Goal: Task Accomplishment & Management: Complete application form

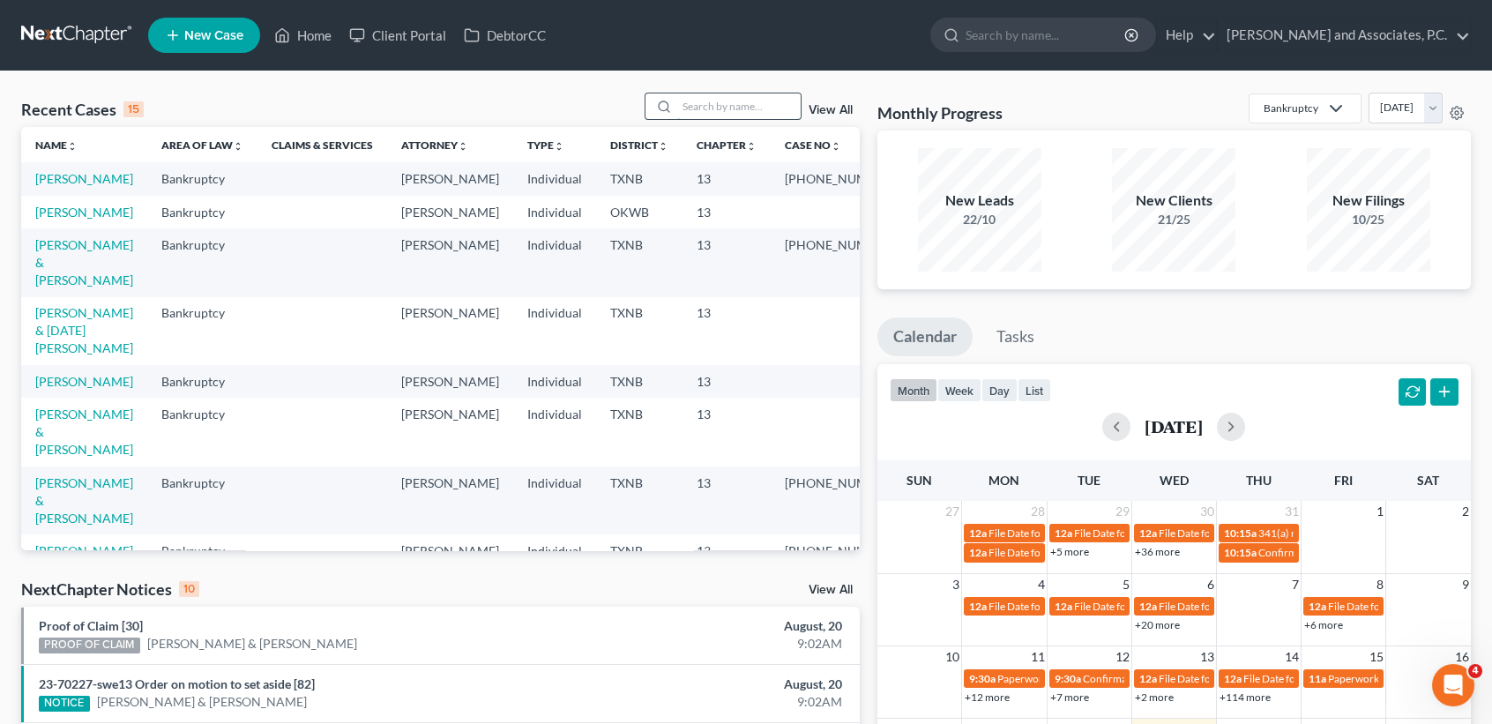
click at [703, 95] on input "search" at bounding box center [738, 106] width 123 height 26
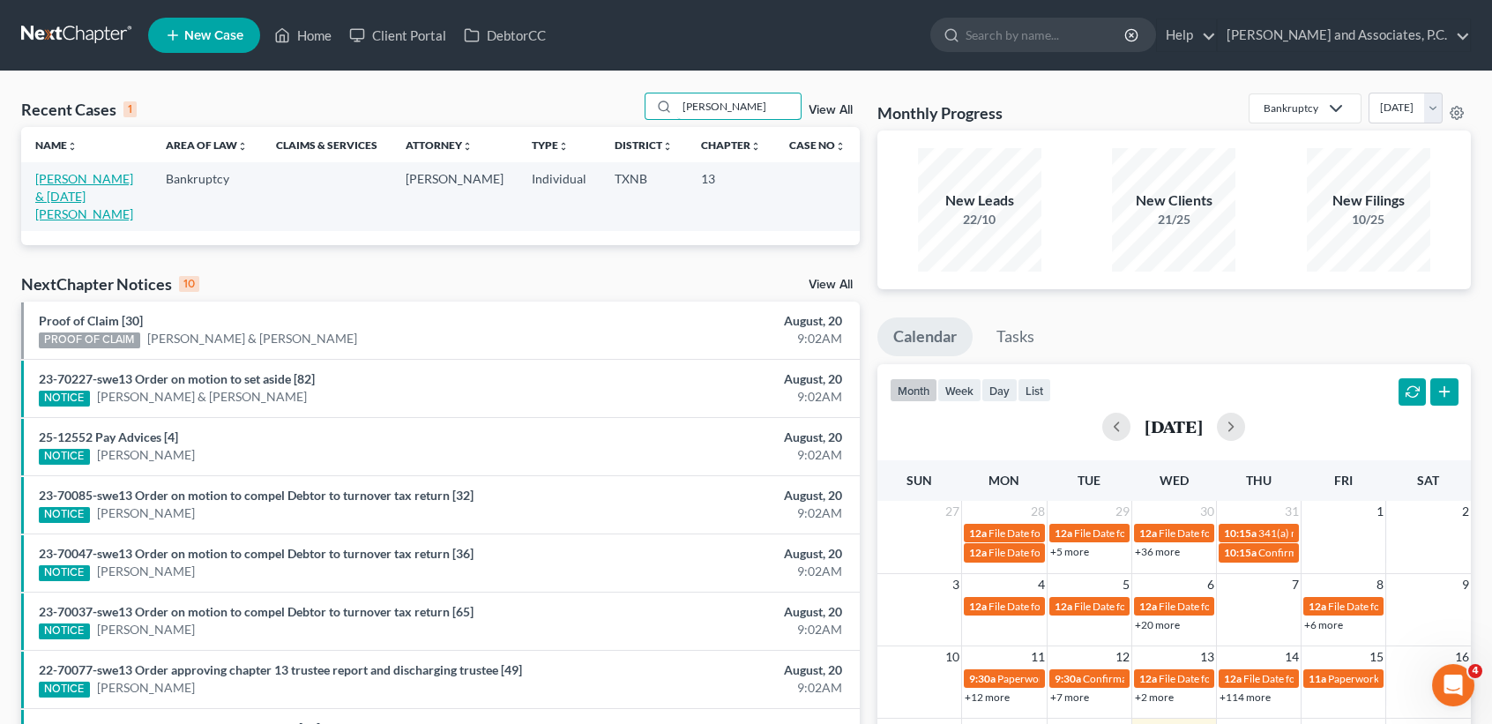
type input "[PERSON_NAME]"
click at [39, 180] on link "[PERSON_NAME] & [DATE][PERSON_NAME]" at bounding box center [84, 196] width 98 height 50
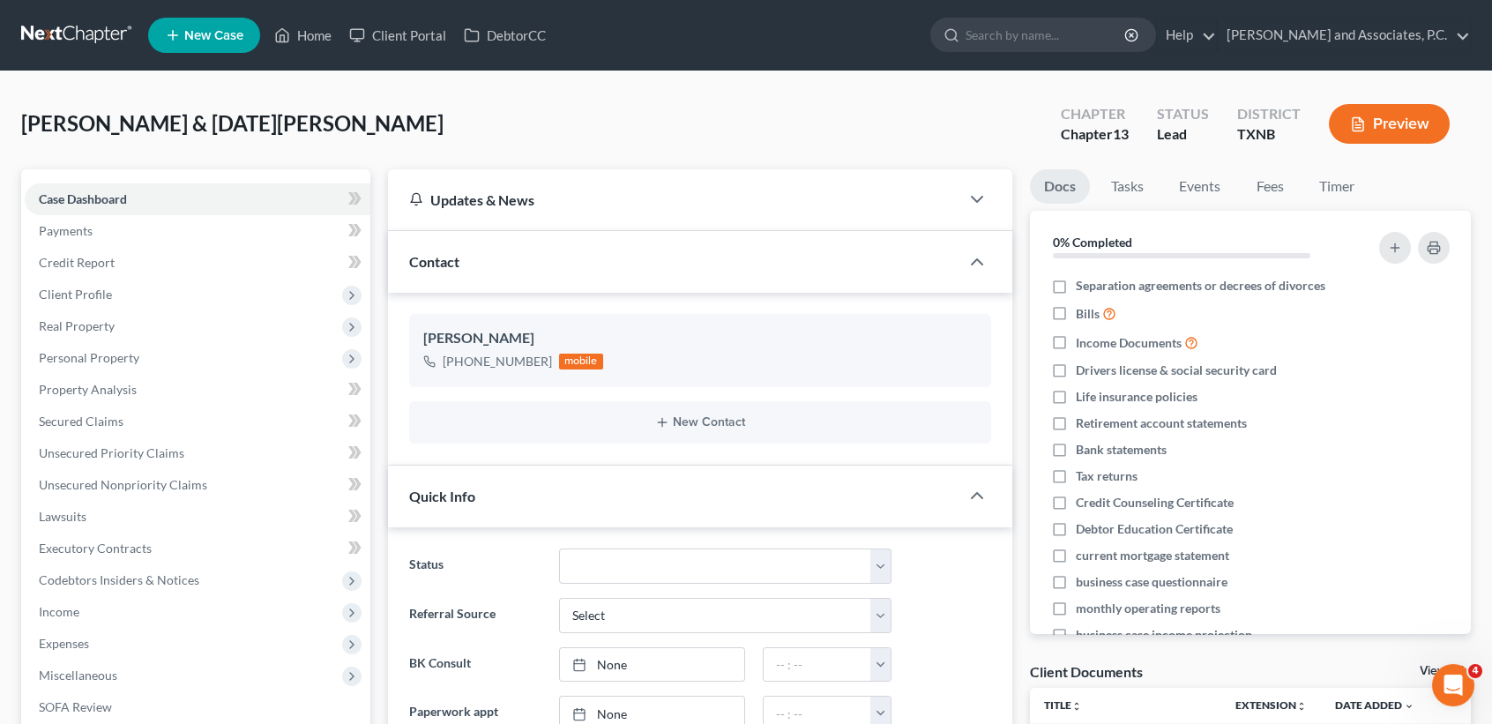
scroll to position [27, 0]
drag, startPoint x: 95, startPoint y: 322, endPoint x: 82, endPoint y: 333, distance: 17.5
click at [93, 323] on span "Real Property" at bounding box center [77, 325] width 76 height 15
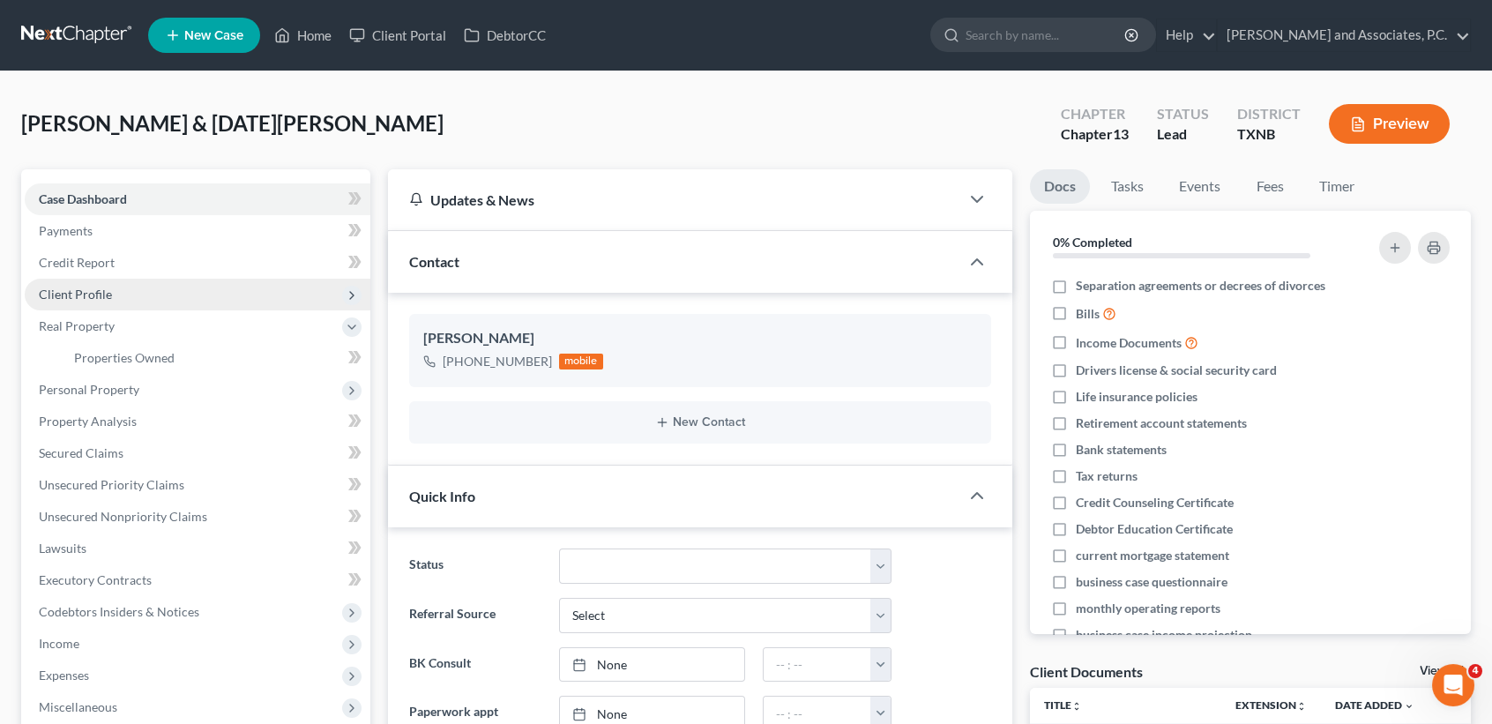
click at [153, 289] on span "Client Profile" at bounding box center [198, 295] width 346 height 32
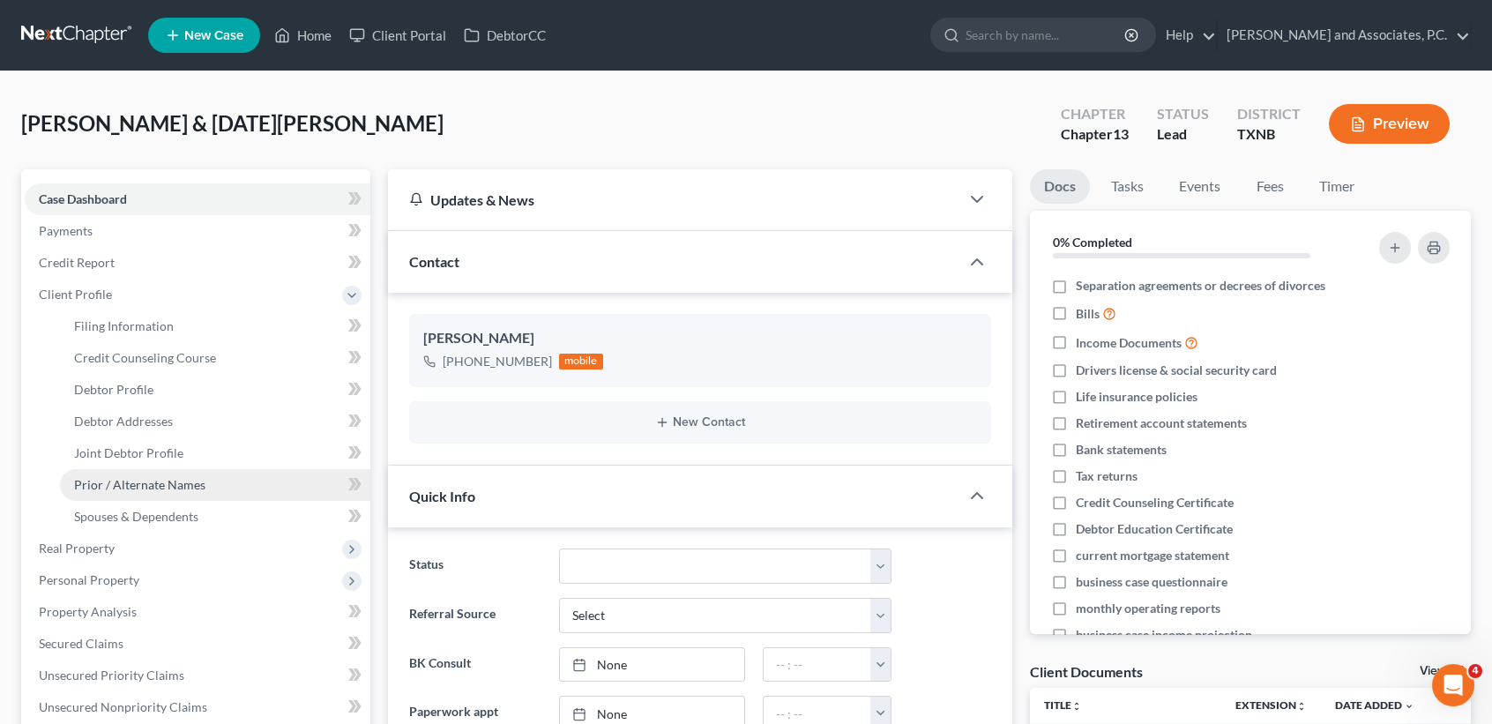
click at [153, 491] on link "Prior / Alternate Names" at bounding box center [215, 485] width 310 height 32
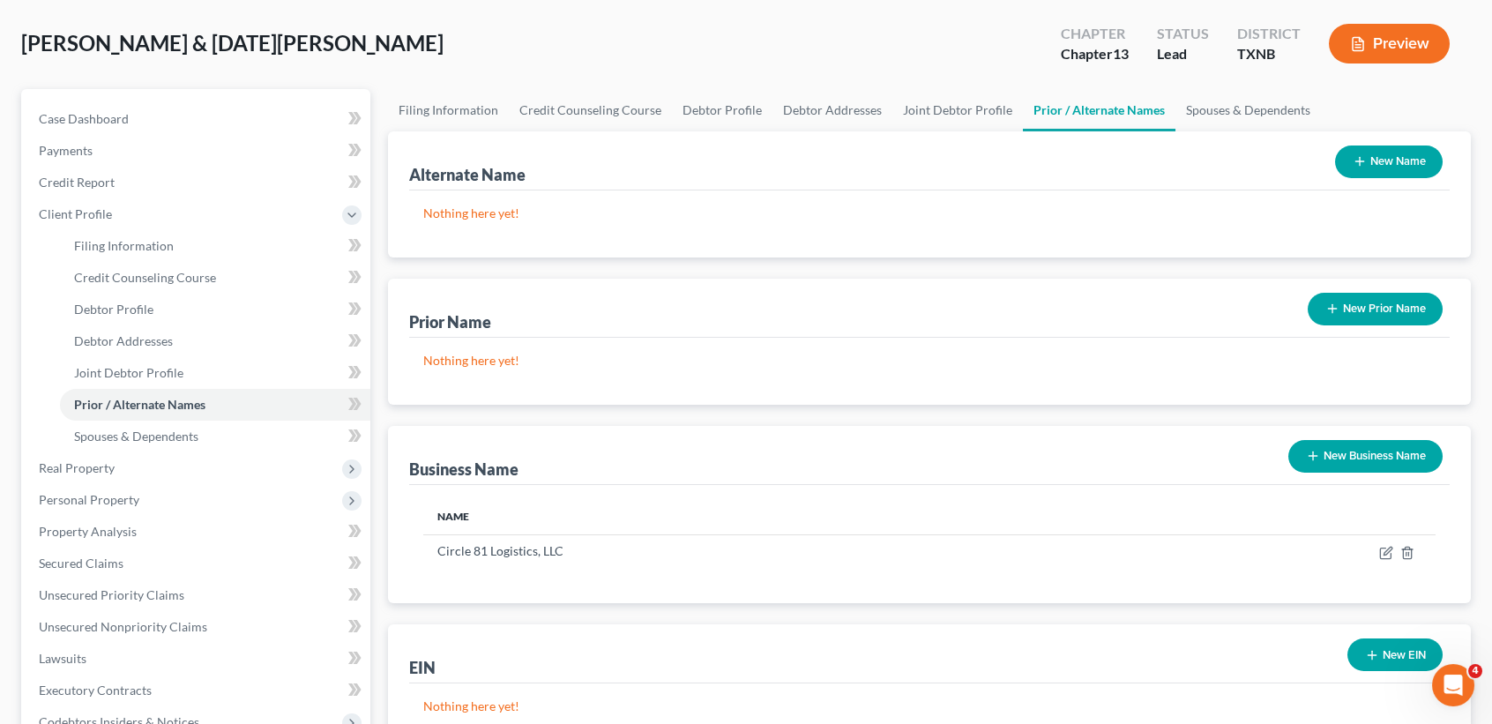
scroll to position [117, 0]
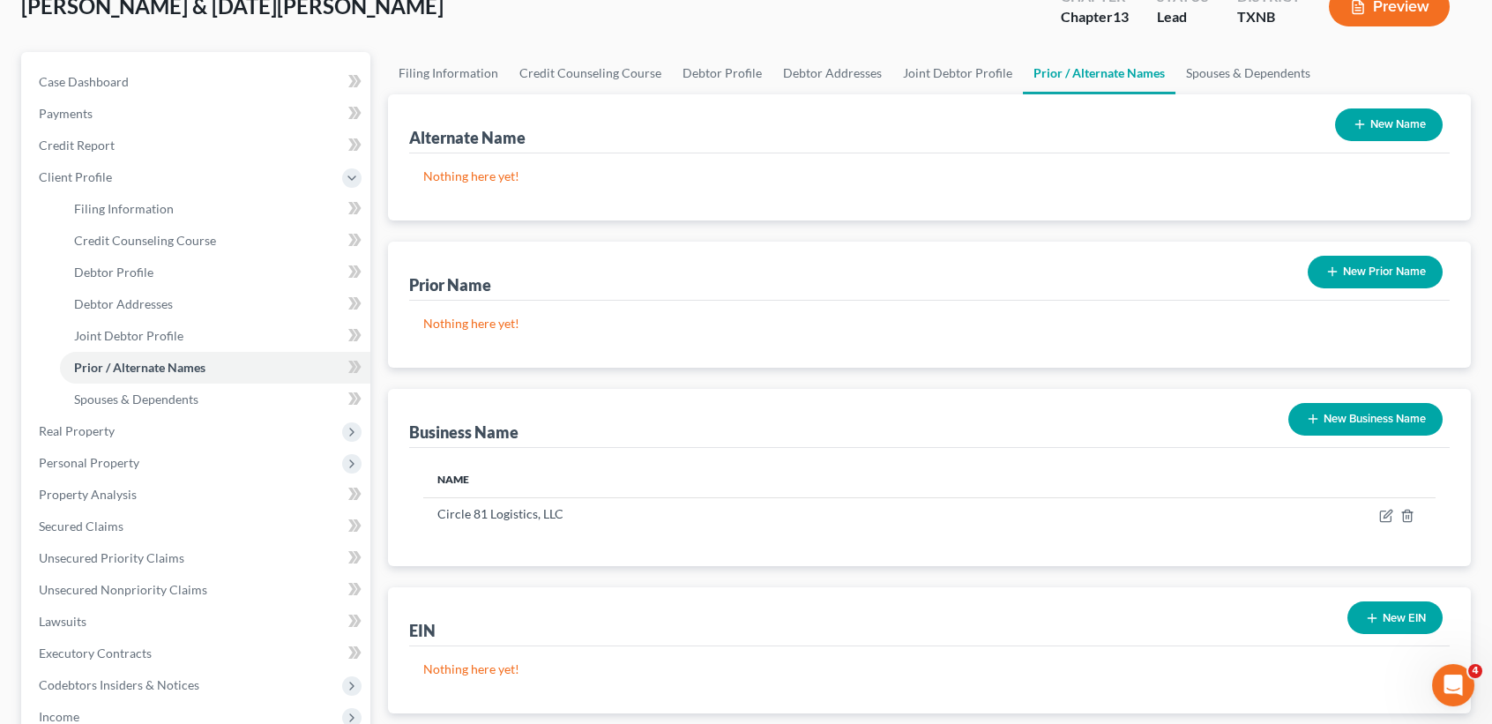
click at [1377, 637] on div "EIN New EIN Nothing here yet!" at bounding box center [929, 650] width 1083 height 126
click at [1386, 614] on button "New EIN" at bounding box center [1394, 617] width 95 height 33
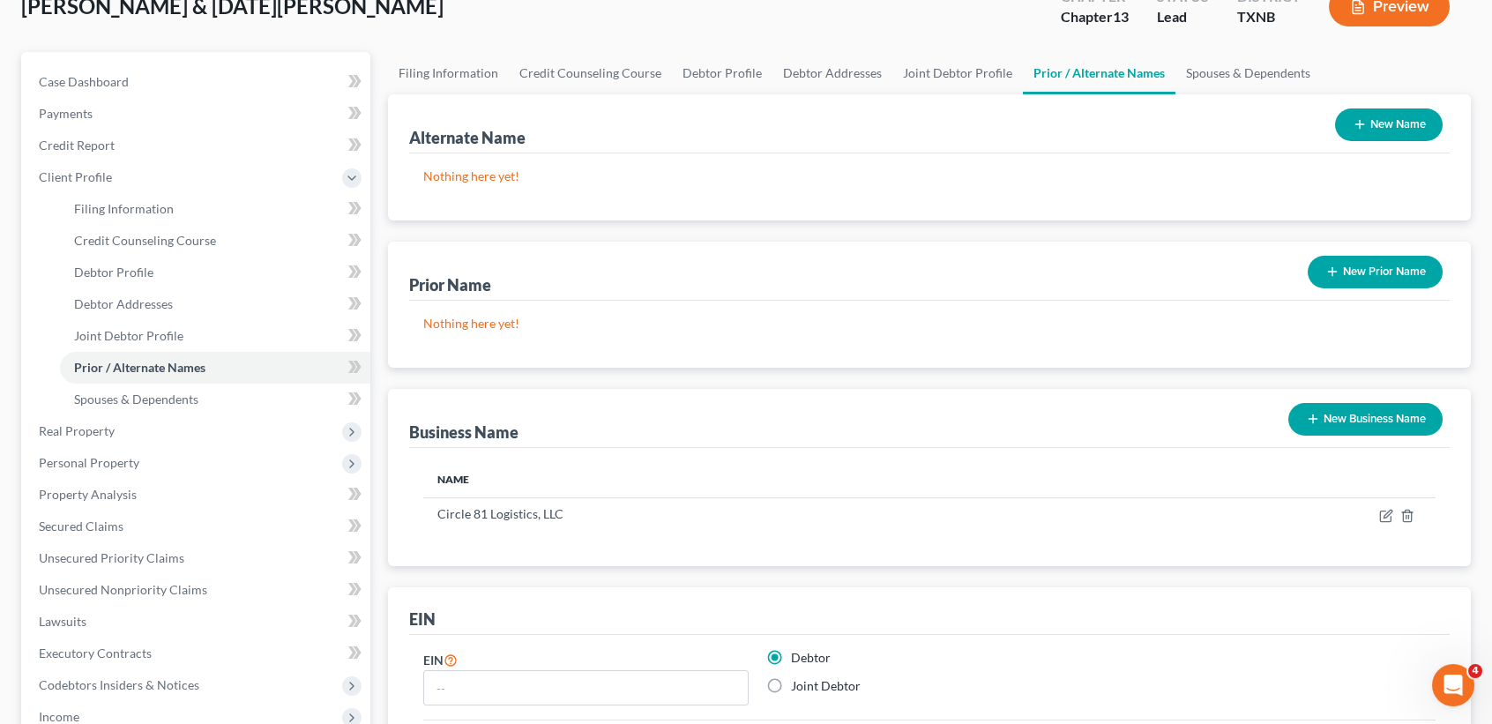
scroll to position [496, 0]
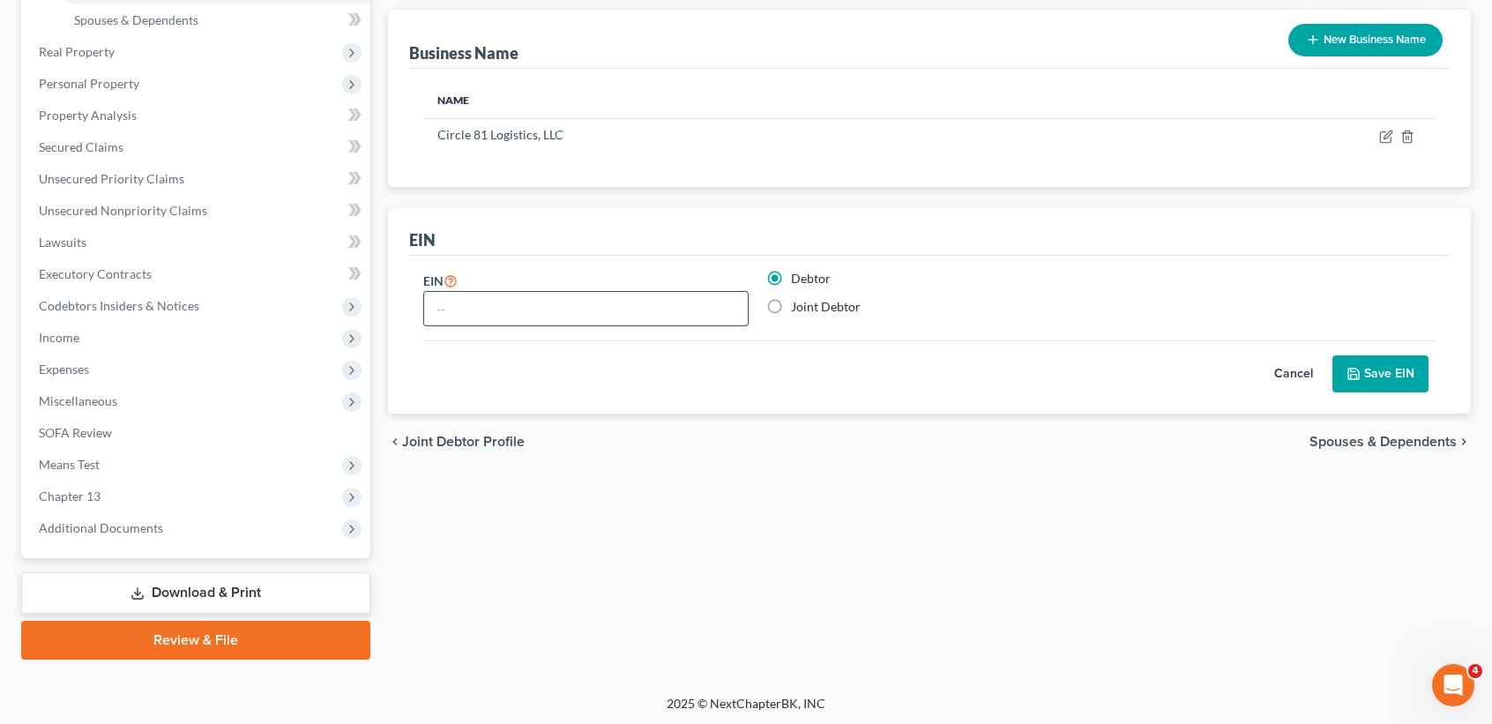
click at [683, 298] on input "text" at bounding box center [586, 309] width 324 height 34
type input "[US_EMPLOYER_IDENTIFICATION_NUMBER]"
drag, startPoint x: 1345, startPoint y: 351, endPoint x: 1346, endPoint y: 362, distance: 11.5
click at [1345, 352] on div "Cancel Save EIN" at bounding box center [929, 366] width 1012 height 52
click at [1349, 380] on button "Save EIN" at bounding box center [1380, 373] width 96 height 37
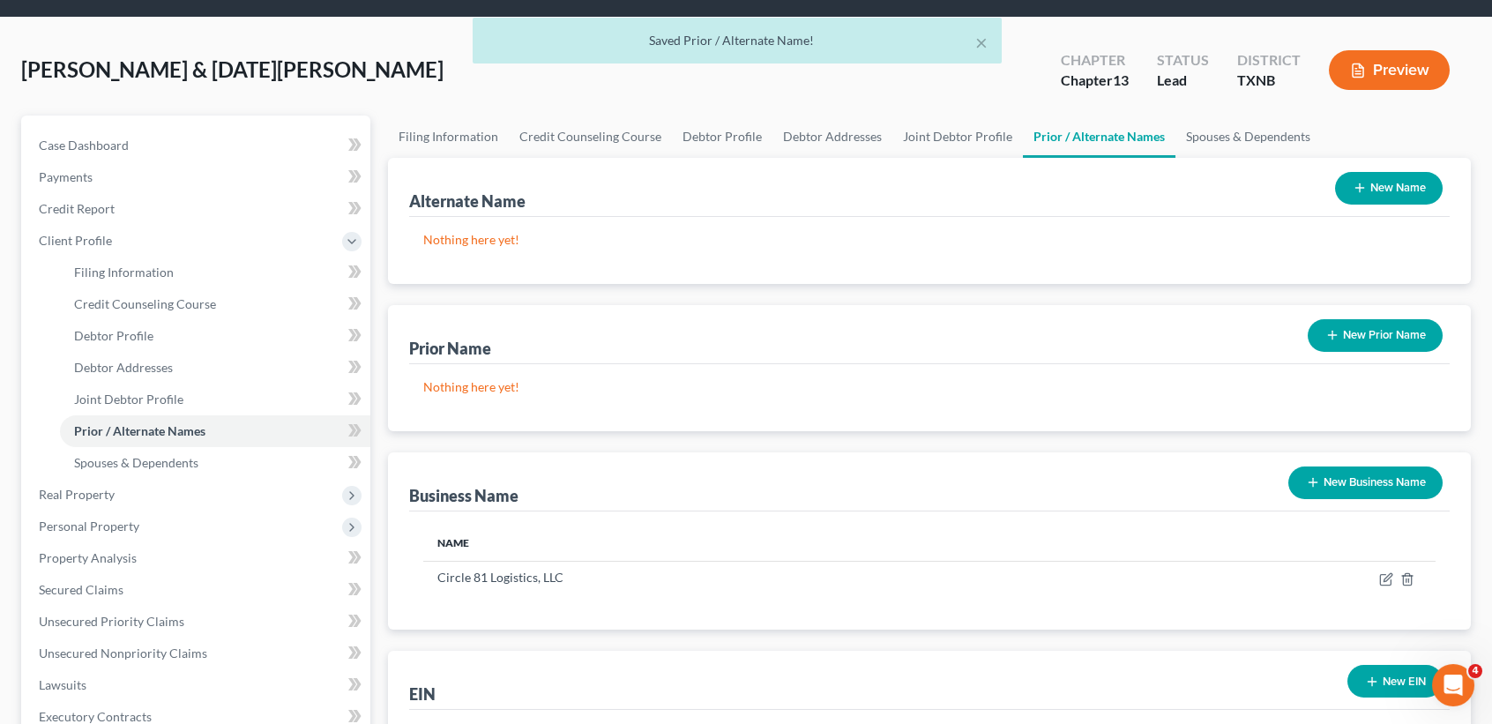
scroll to position [0, 0]
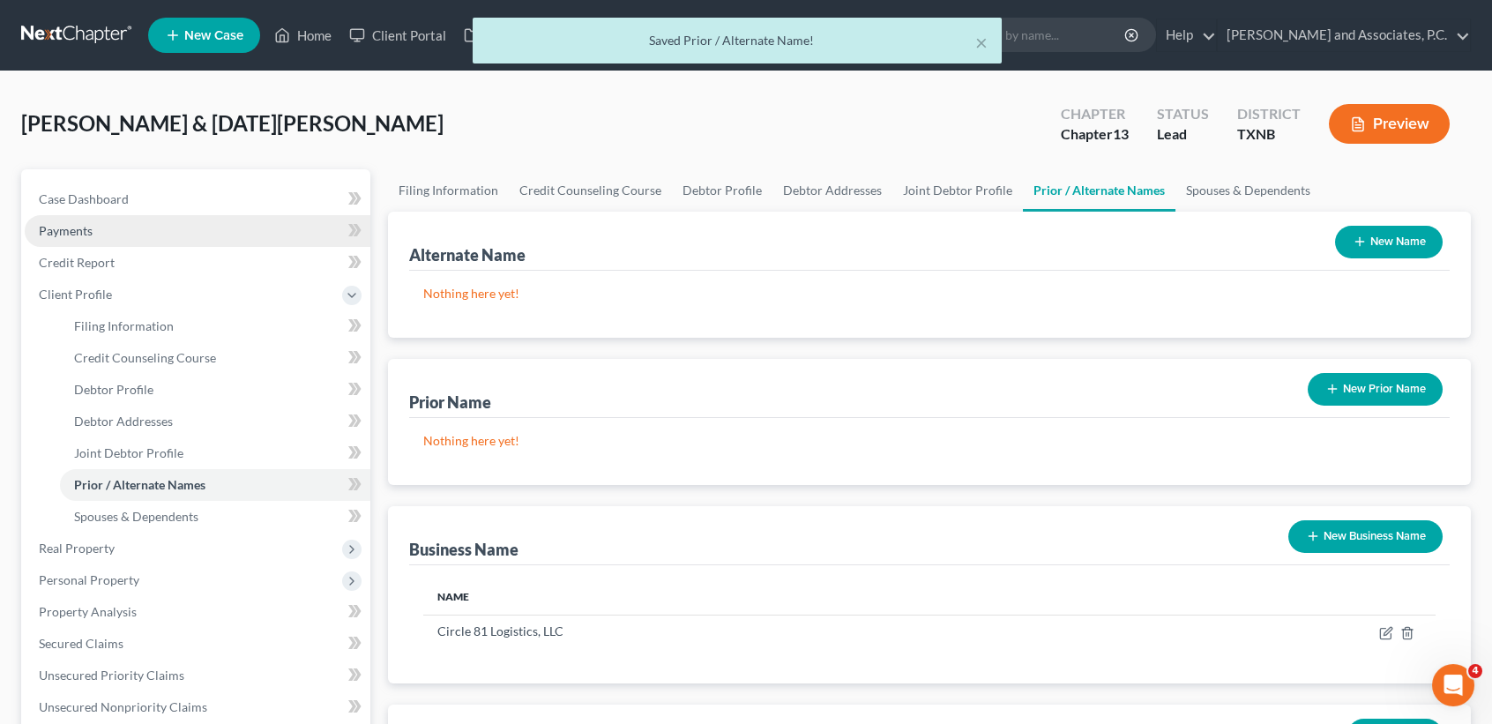
click at [65, 215] on link "Payments" at bounding box center [198, 231] width 346 height 32
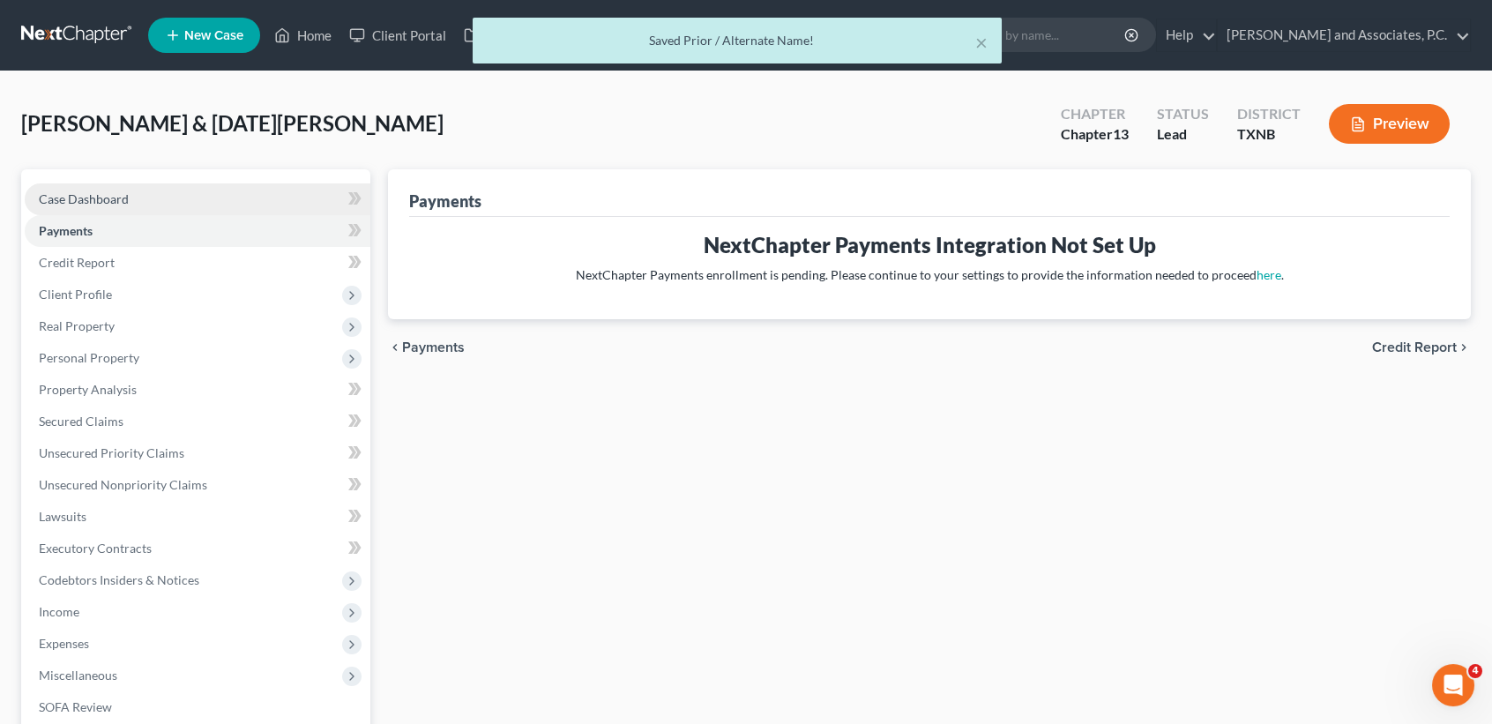
click at [129, 194] on link "Case Dashboard" at bounding box center [198, 199] width 346 height 32
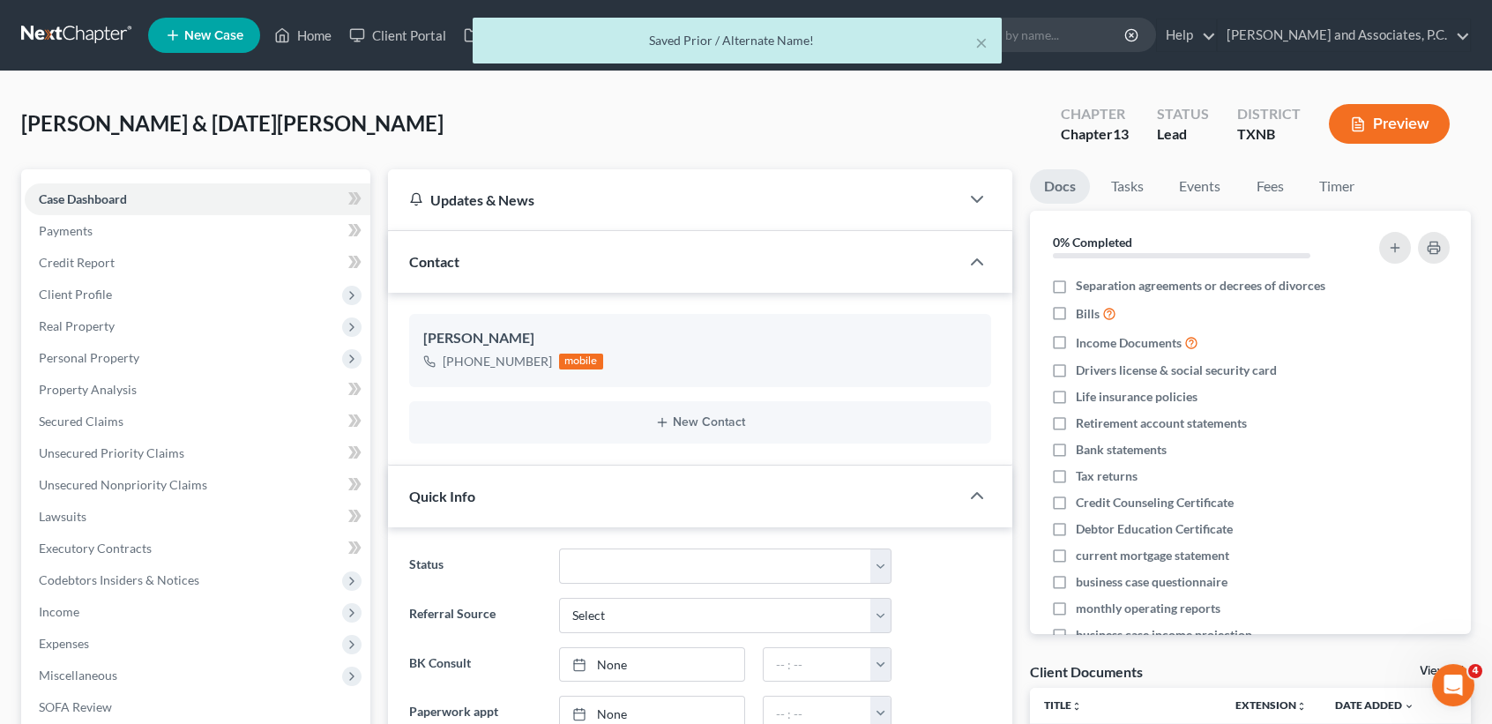
scroll to position [27, 0]
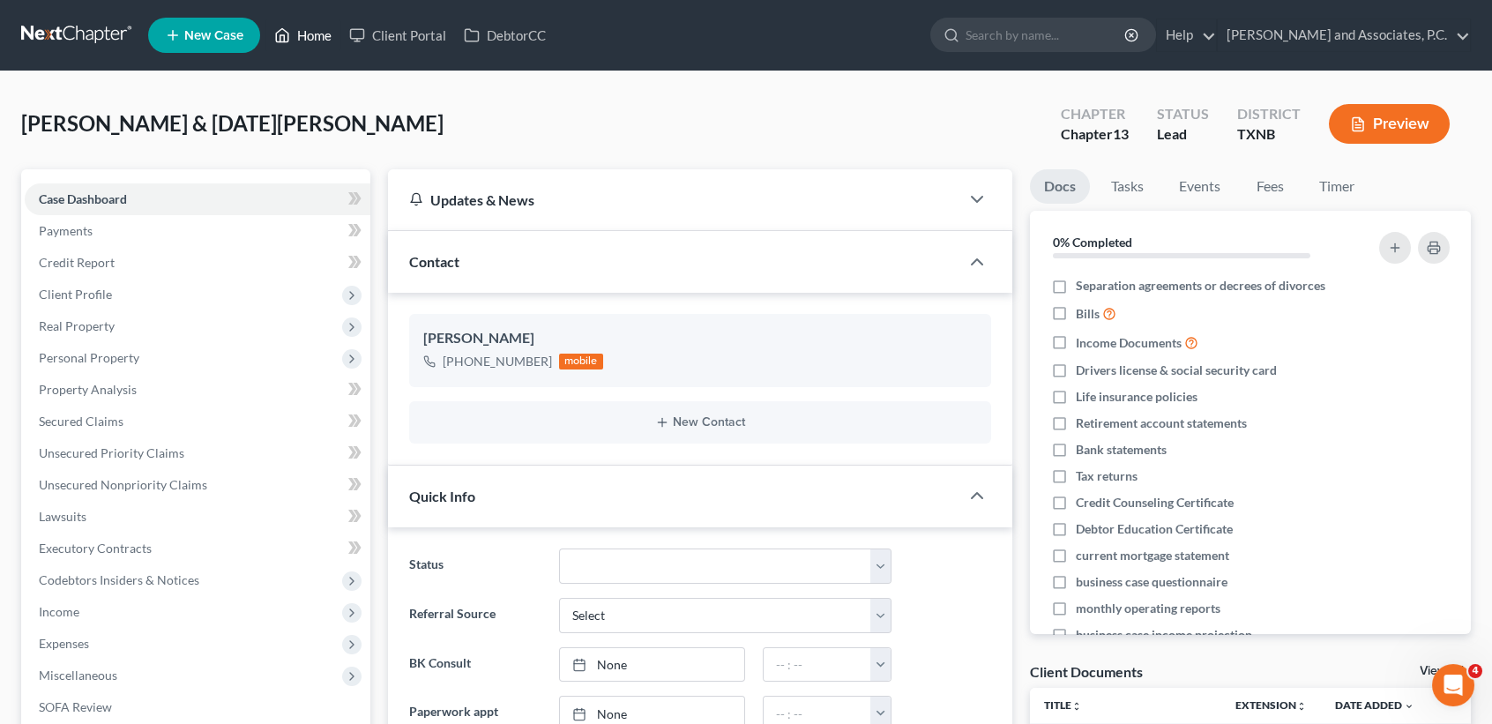
click at [334, 43] on link "Home" at bounding box center [302, 35] width 75 height 32
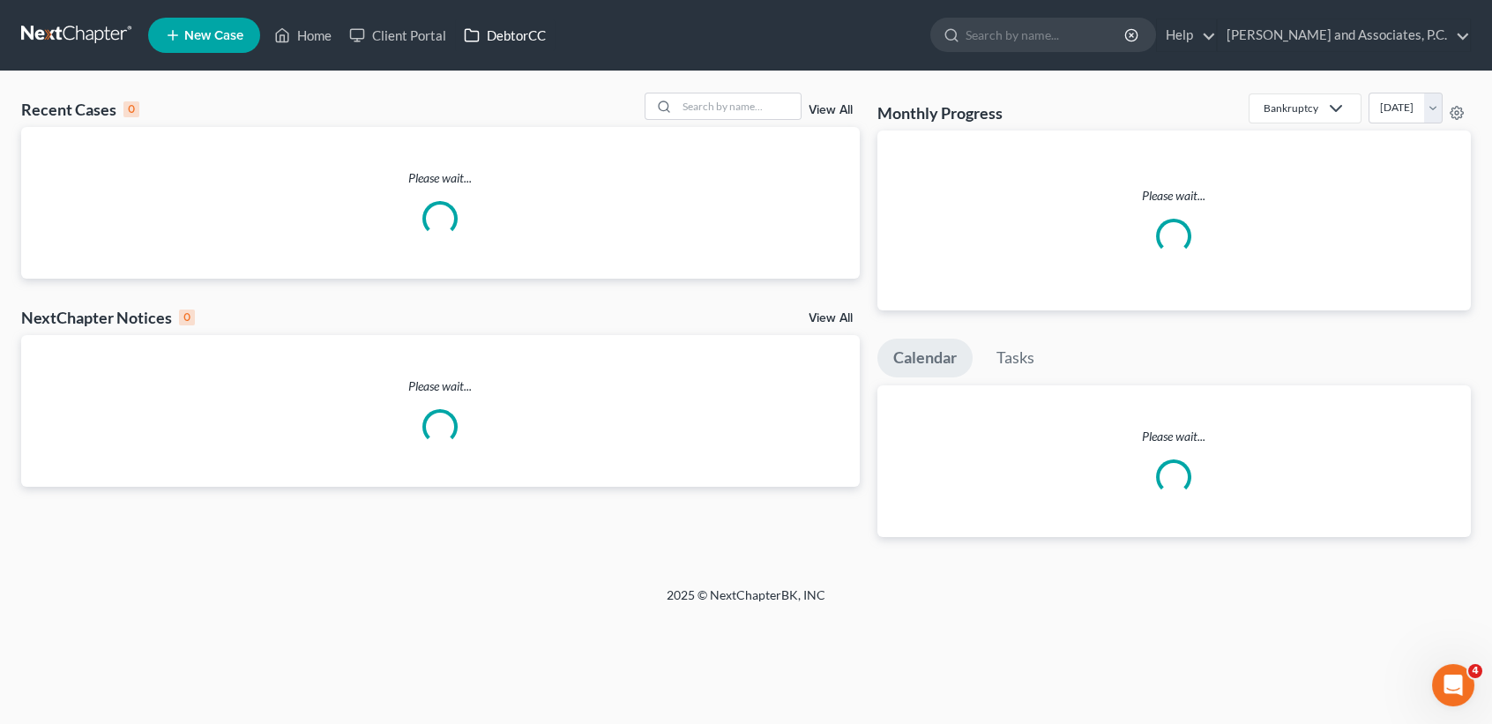
click at [511, 36] on link "DebtorCC" at bounding box center [505, 35] width 100 height 32
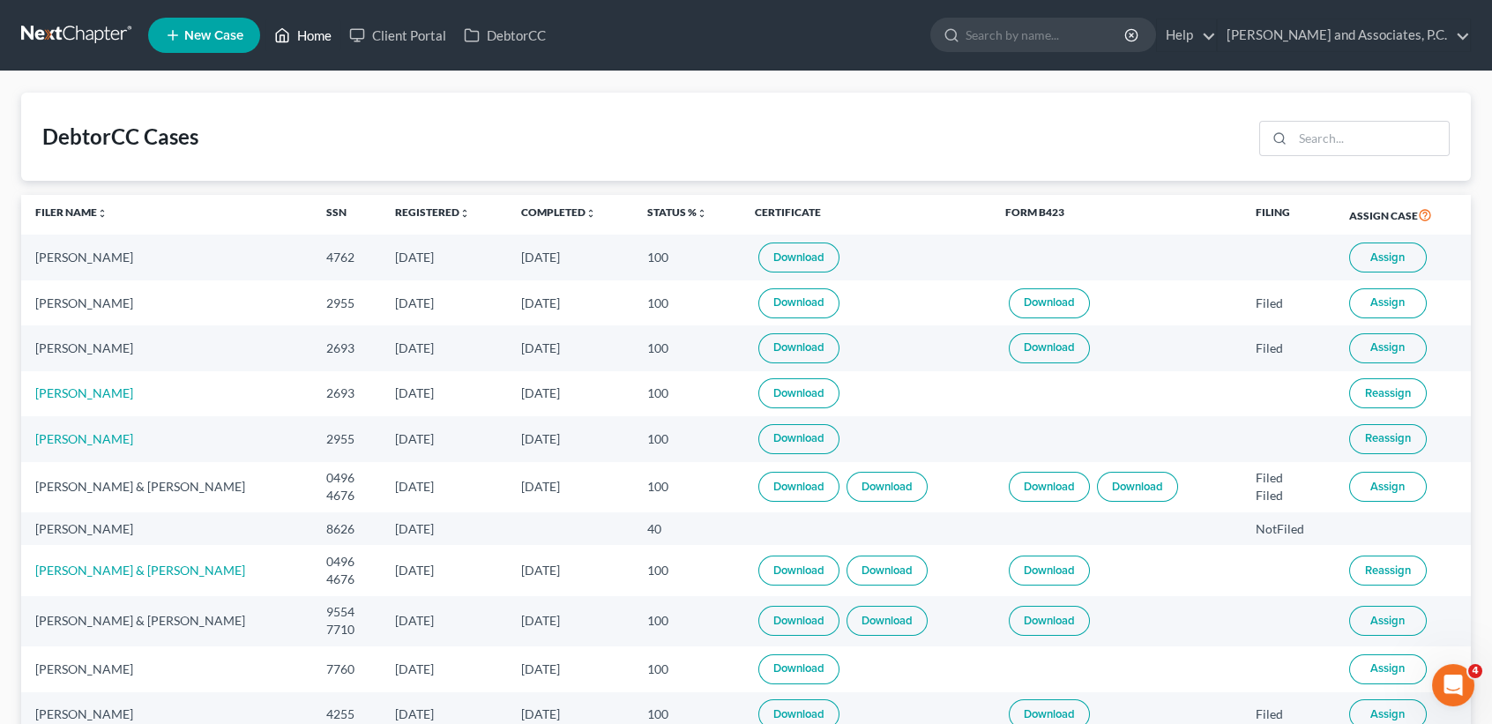
click at [298, 36] on link "Home" at bounding box center [302, 35] width 75 height 32
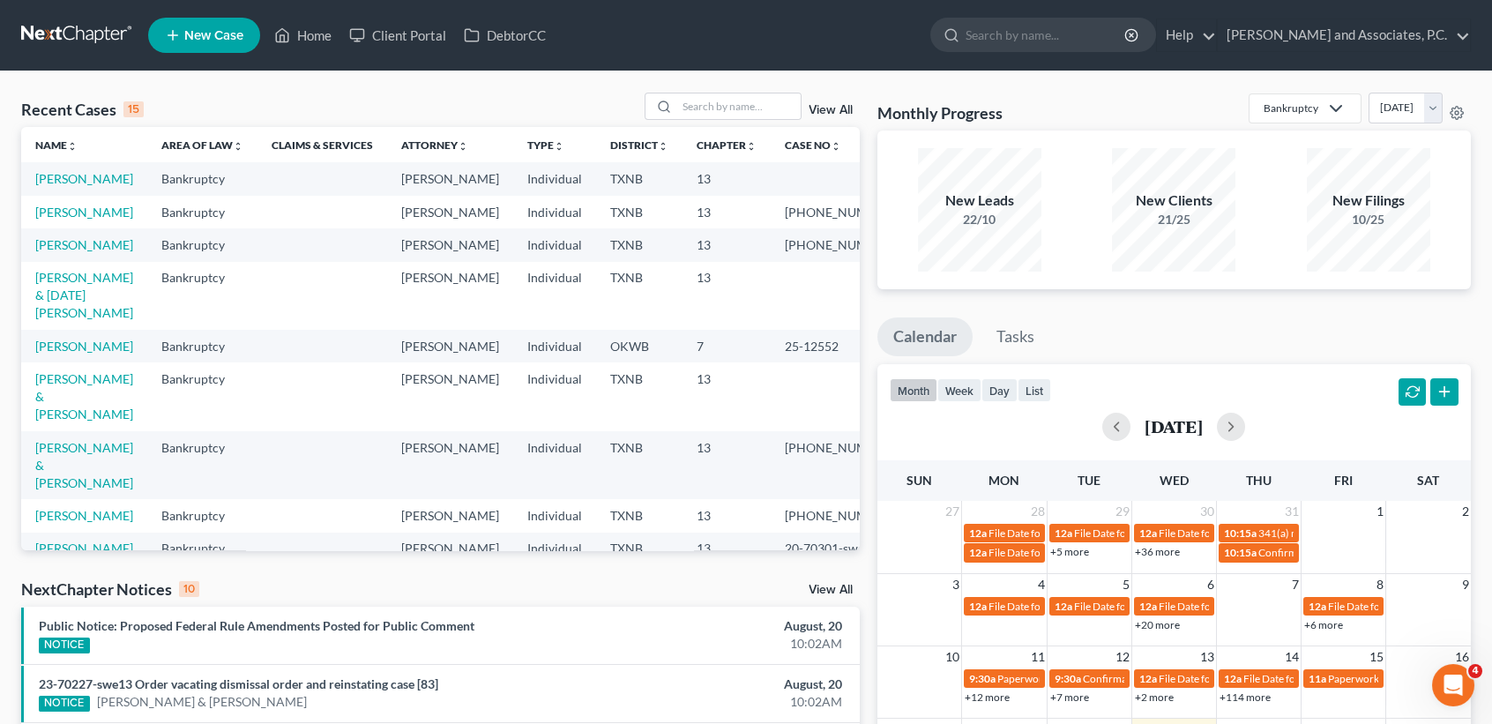
click at [832, 114] on link "View All" at bounding box center [831, 110] width 44 height 12
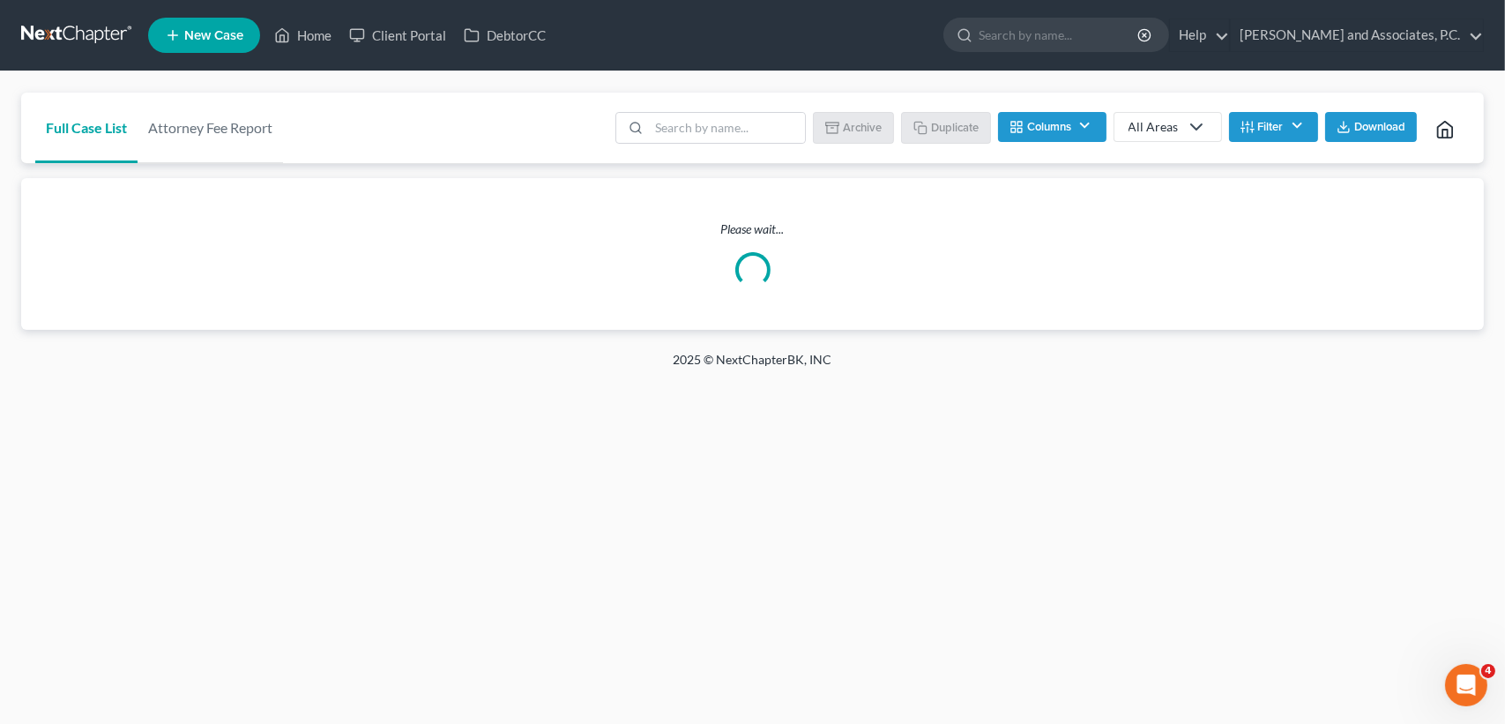
click at [1257, 130] on button "Filter" at bounding box center [1273, 127] width 89 height 30
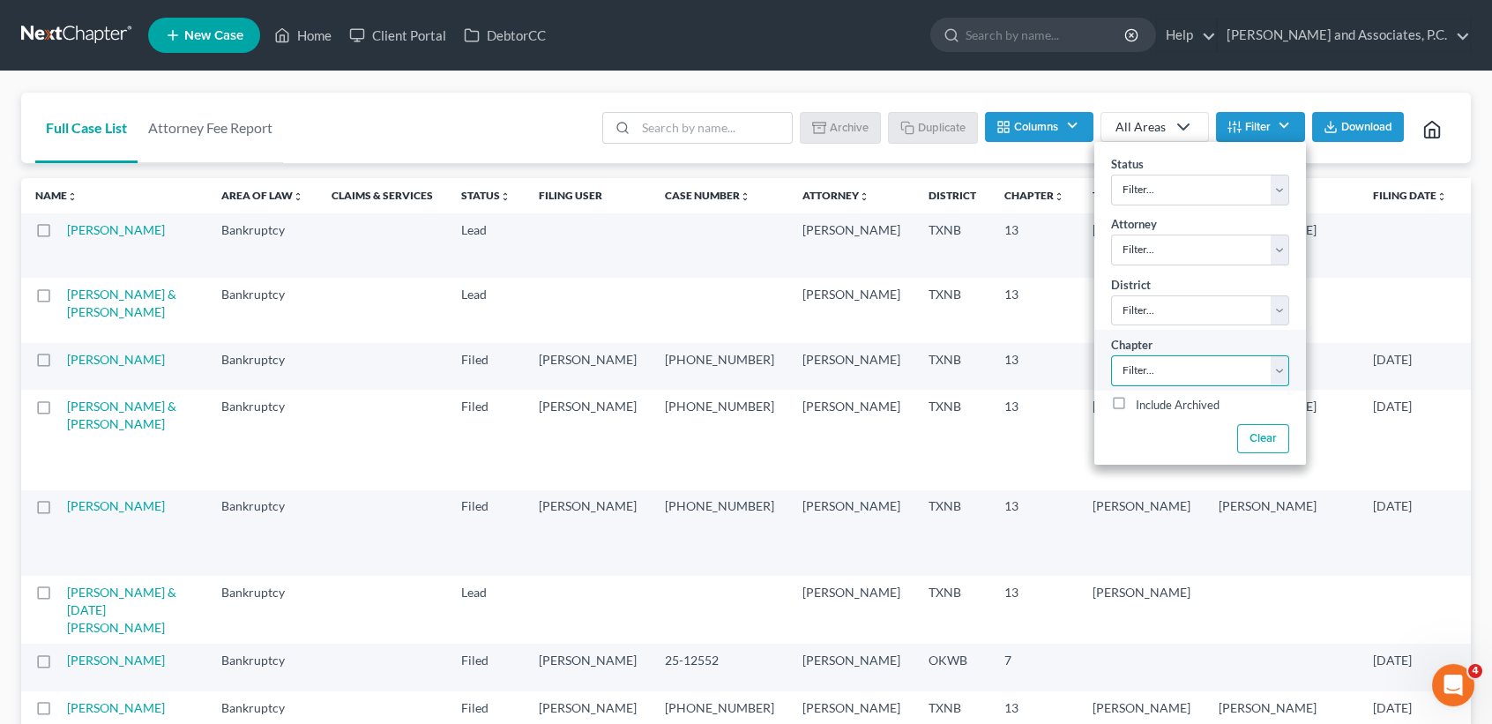
click at [1158, 373] on select "Filter... 7 11 13" at bounding box center [1200, 370] width 178 height 31
select select "0"
click at [1111, 359] on select "Filter... 7 11 13" at bounding box center [1200, 370] width 178 height 31
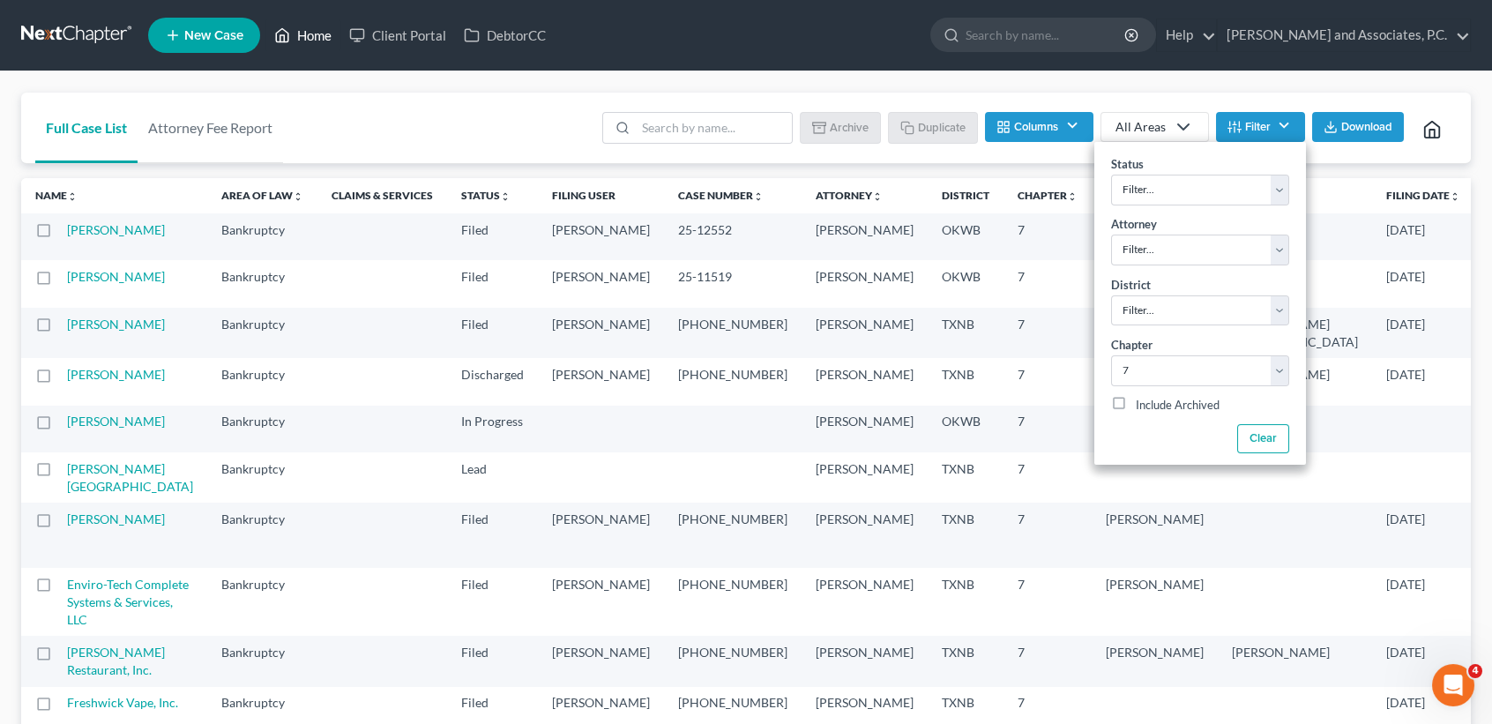
click at [290, 48] on link "Home" at bounding box center [302, 35] width 75 height 32
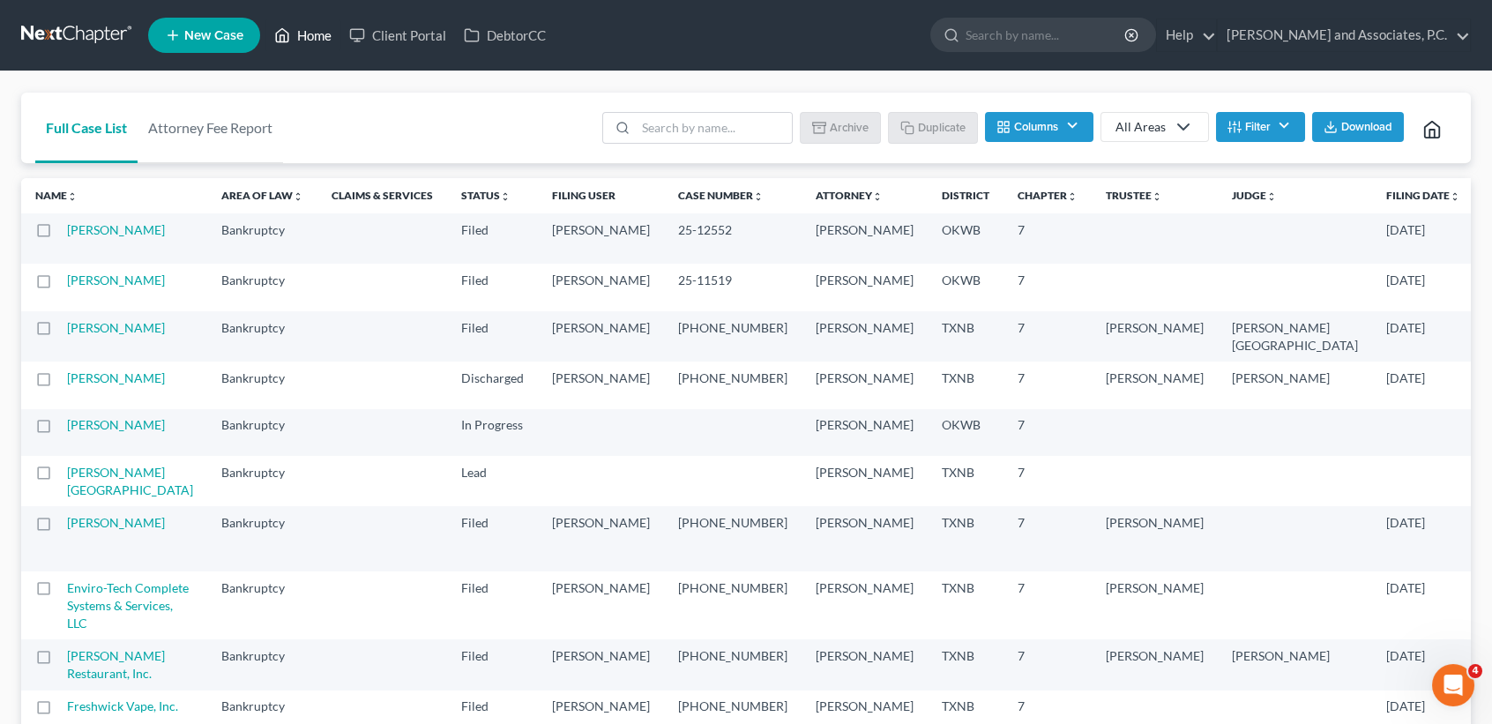
click at [291, 48] on link "Home" at bounding box center [302, 35] width 75 height 32
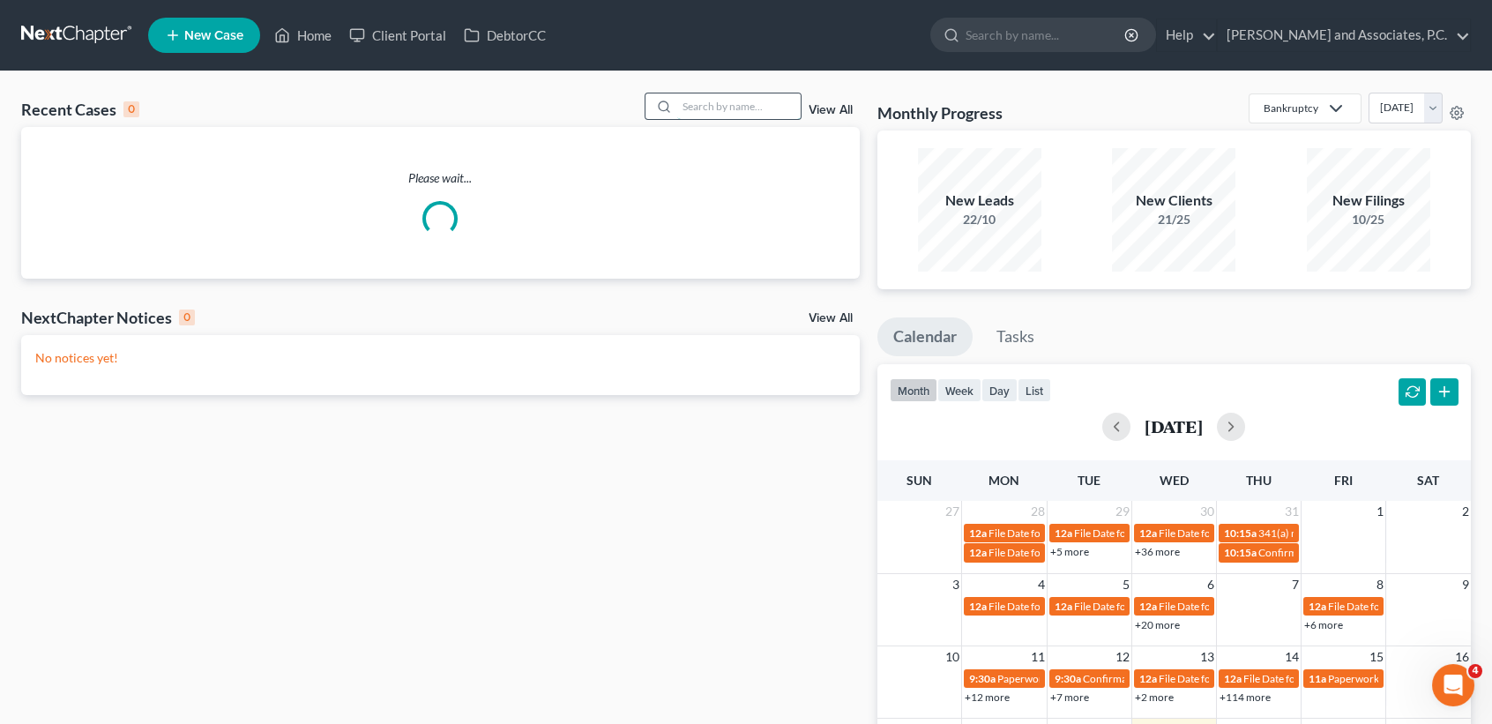
click at [744, 111] on input "search" at bounding box center [738, 106] width 123 height 26
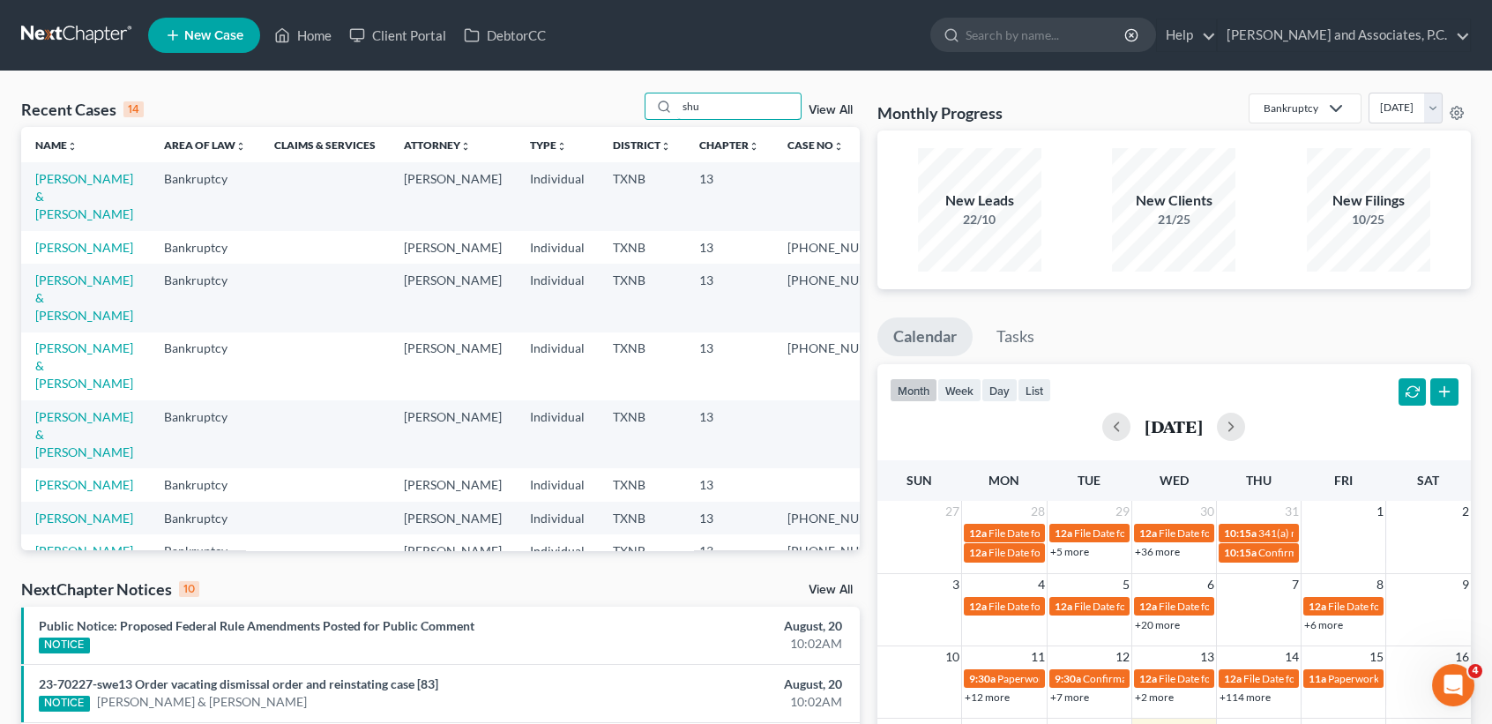
type input "shu"
click at [840, 106] on link "View All" at bounding box center [831, 110] width 44 height 12
click at [823, 114] on link "View All" at bounding box center [831, 110] width 44 height 12
click at [846, 106] on link "View All" at bounding box center [831, 110] width 44 height 12
click at [312, 26] on link "Home" at bounding box center [302, 35] width 75 height 32
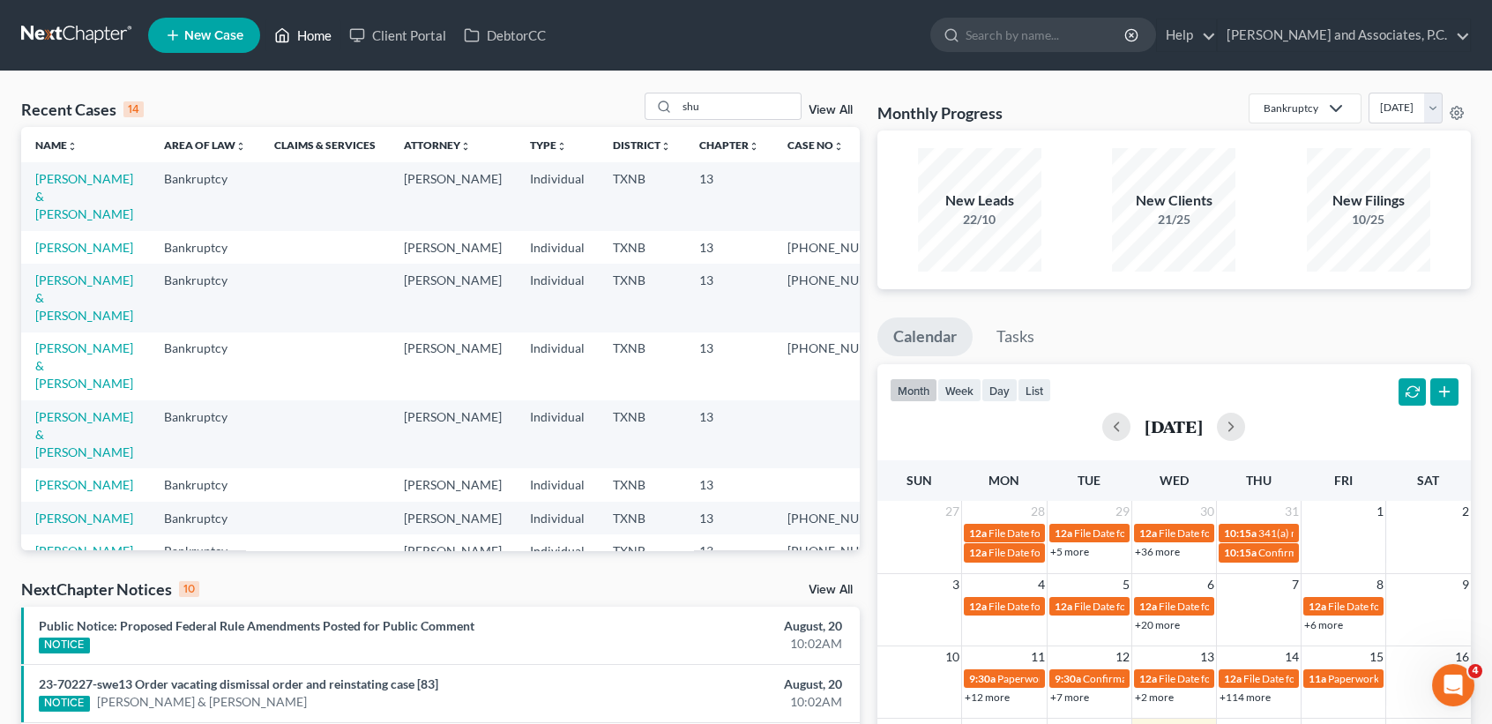
click at [285, 28] on icon at bounding box center [282, 35] width 16 height 21
